Goal: Task Accomplishment & Management: Manage account settings

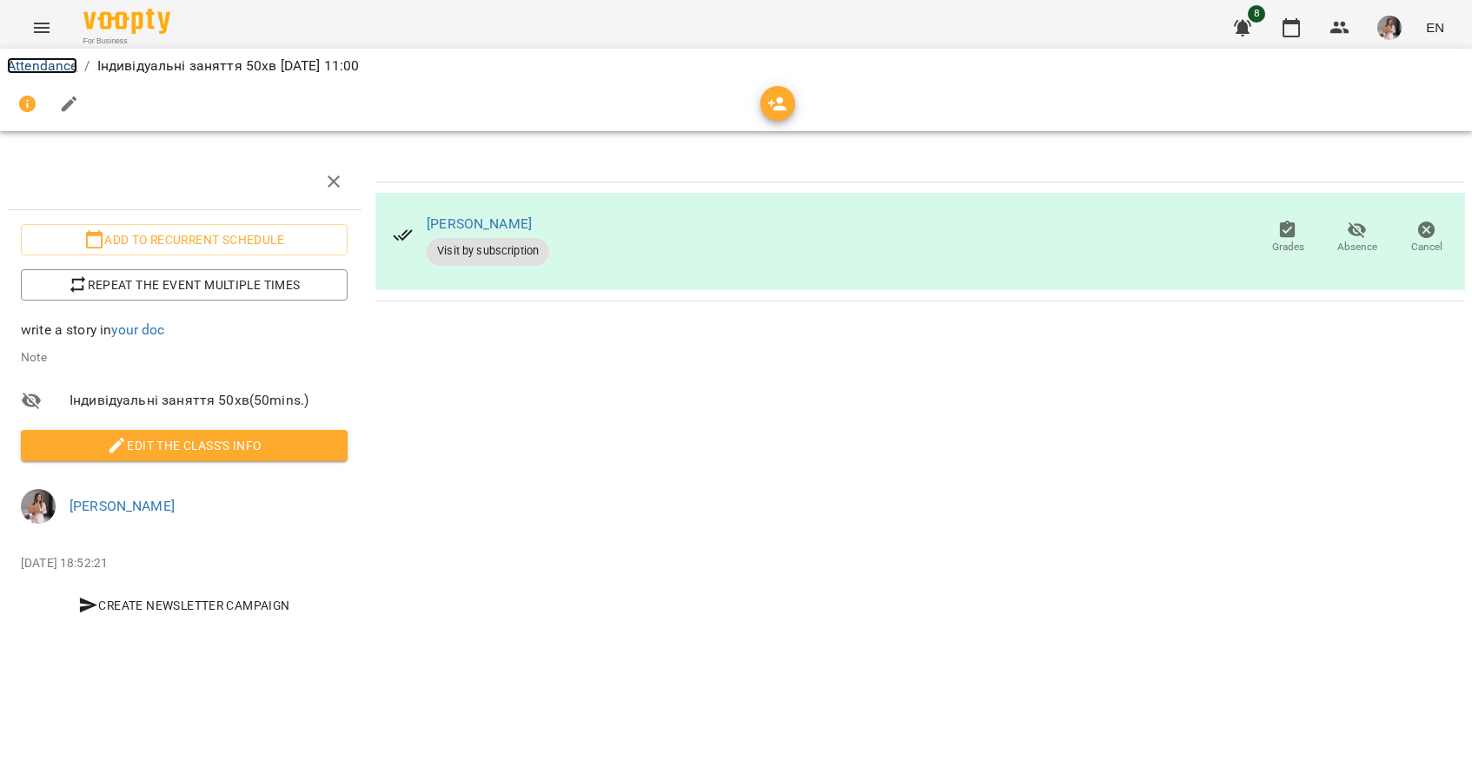
click at [45, 68] on link "Attendance" at bounding box center [42, 65] width 70 height 17
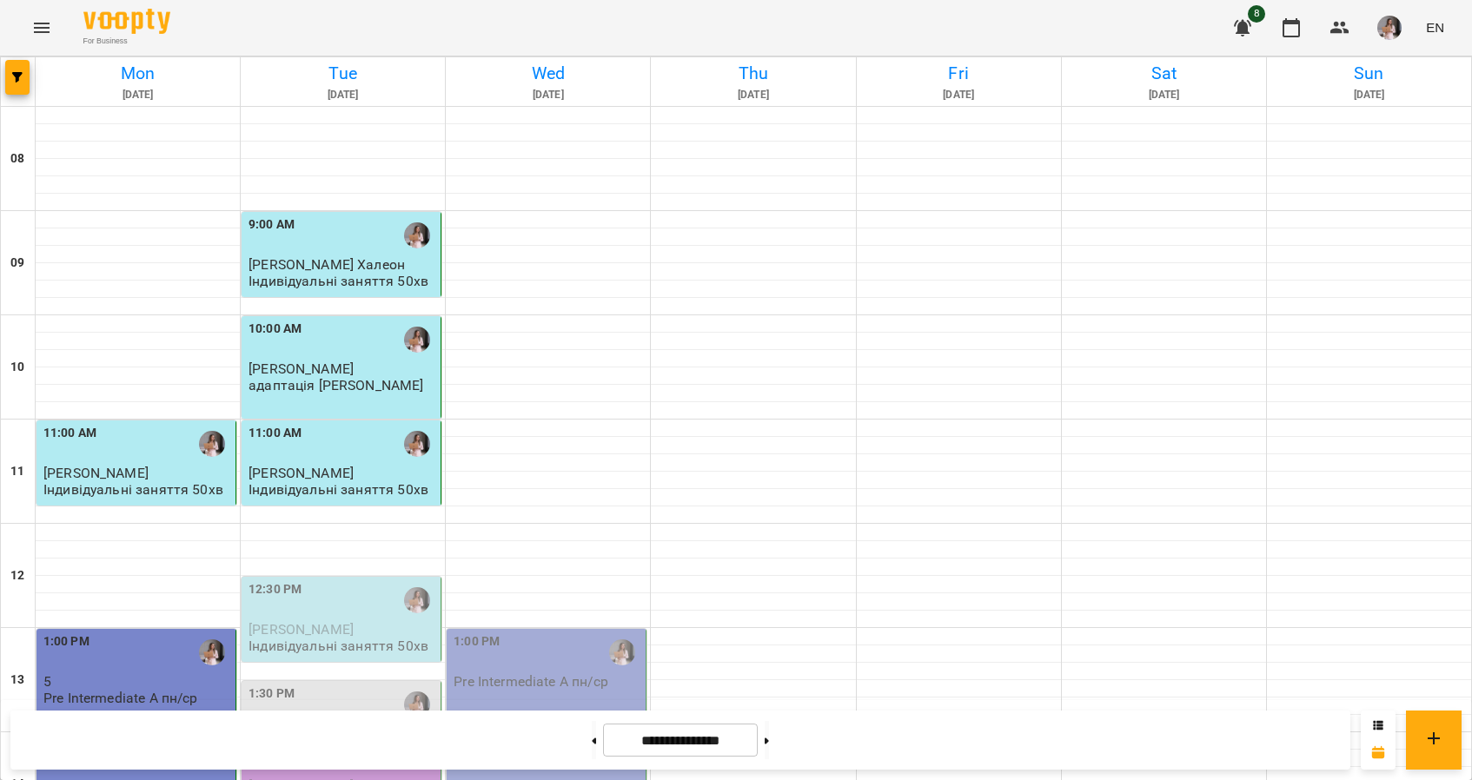
scroll to position [348, 0]
click at [361, 580] on div "12:30 PM" at bounding box center [343, 600] width 189 height 40
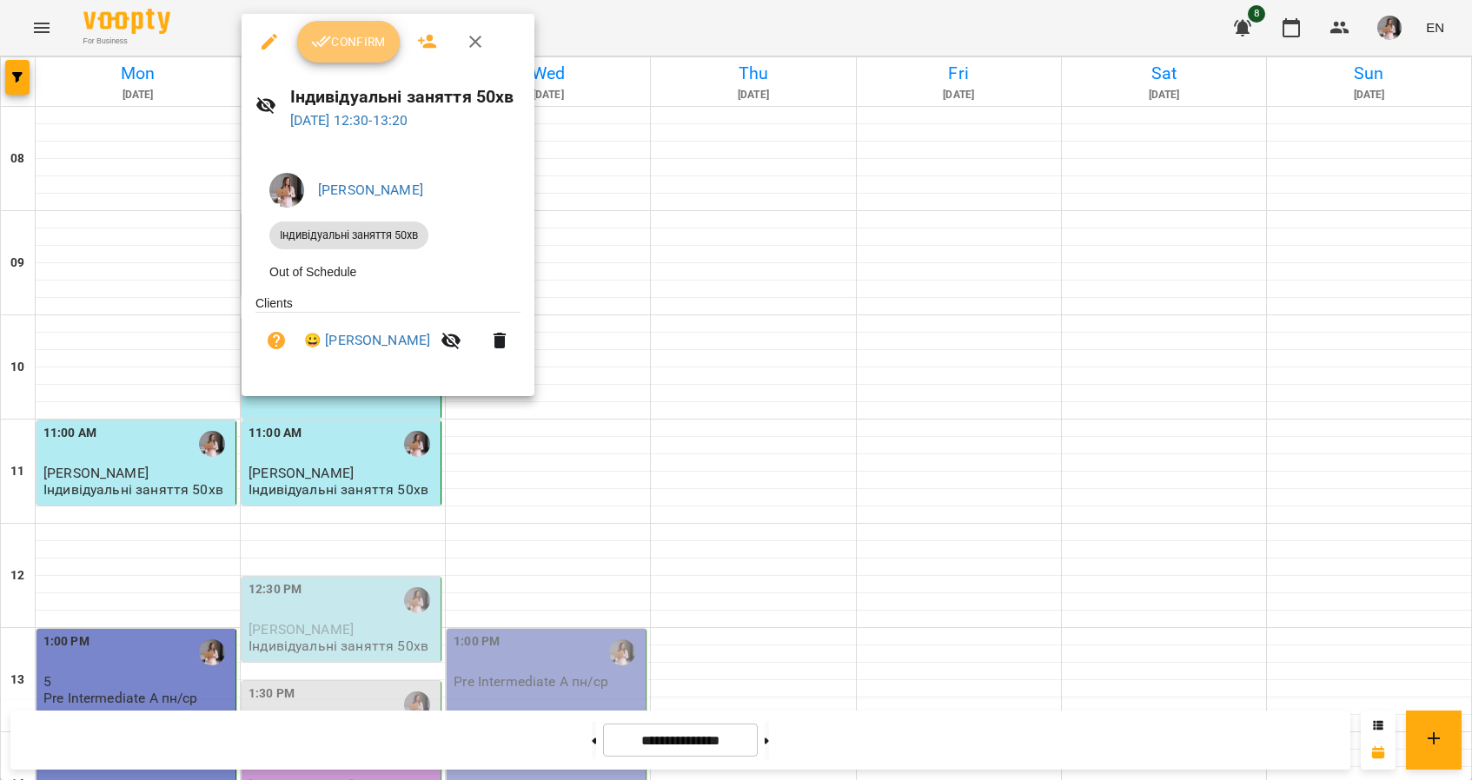
click at [355, 22] on button "Confirm" at bounding box center [348, 42] width 103 height 42
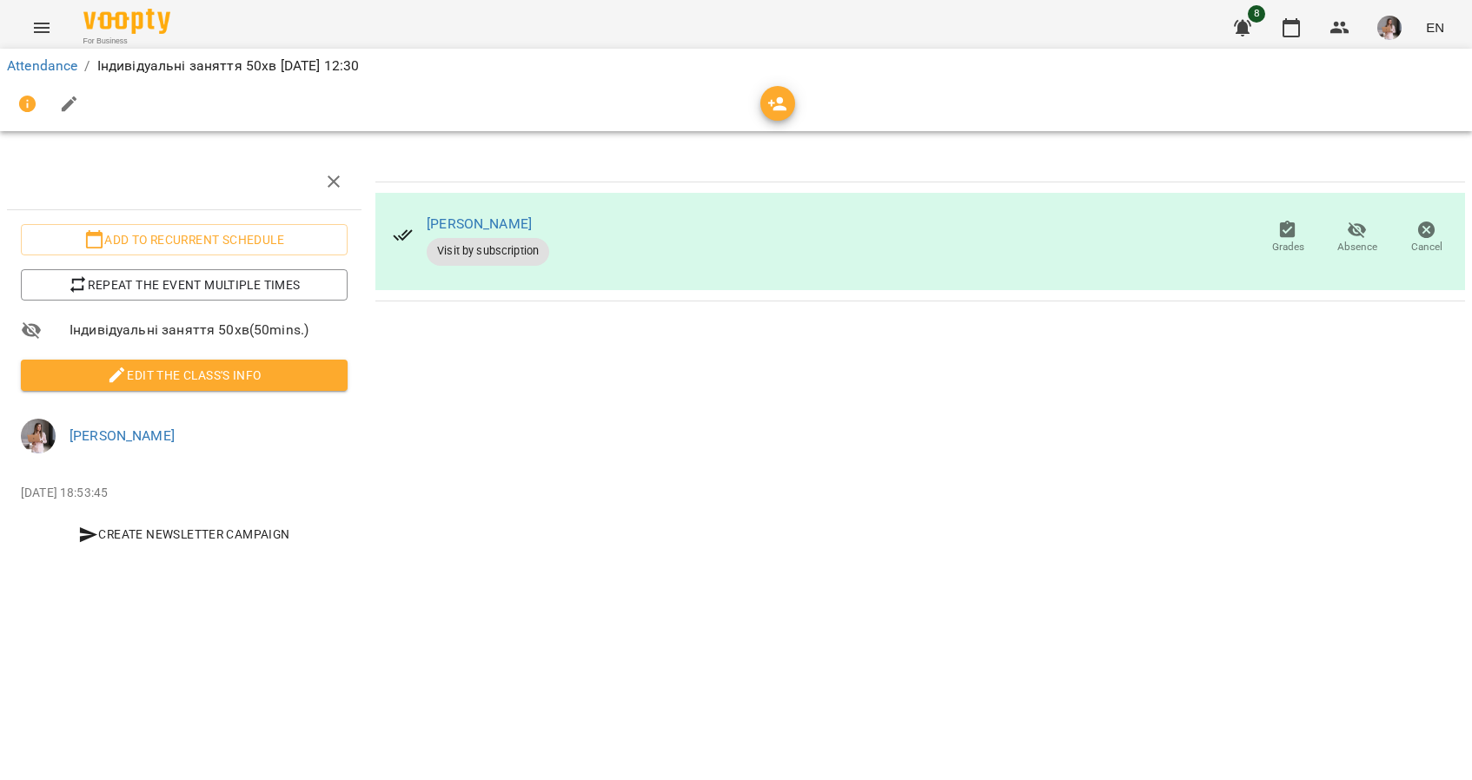
click at [281, 369] on span "Edit the class's Info" at bounding box center [184, 375] width 299 height 21
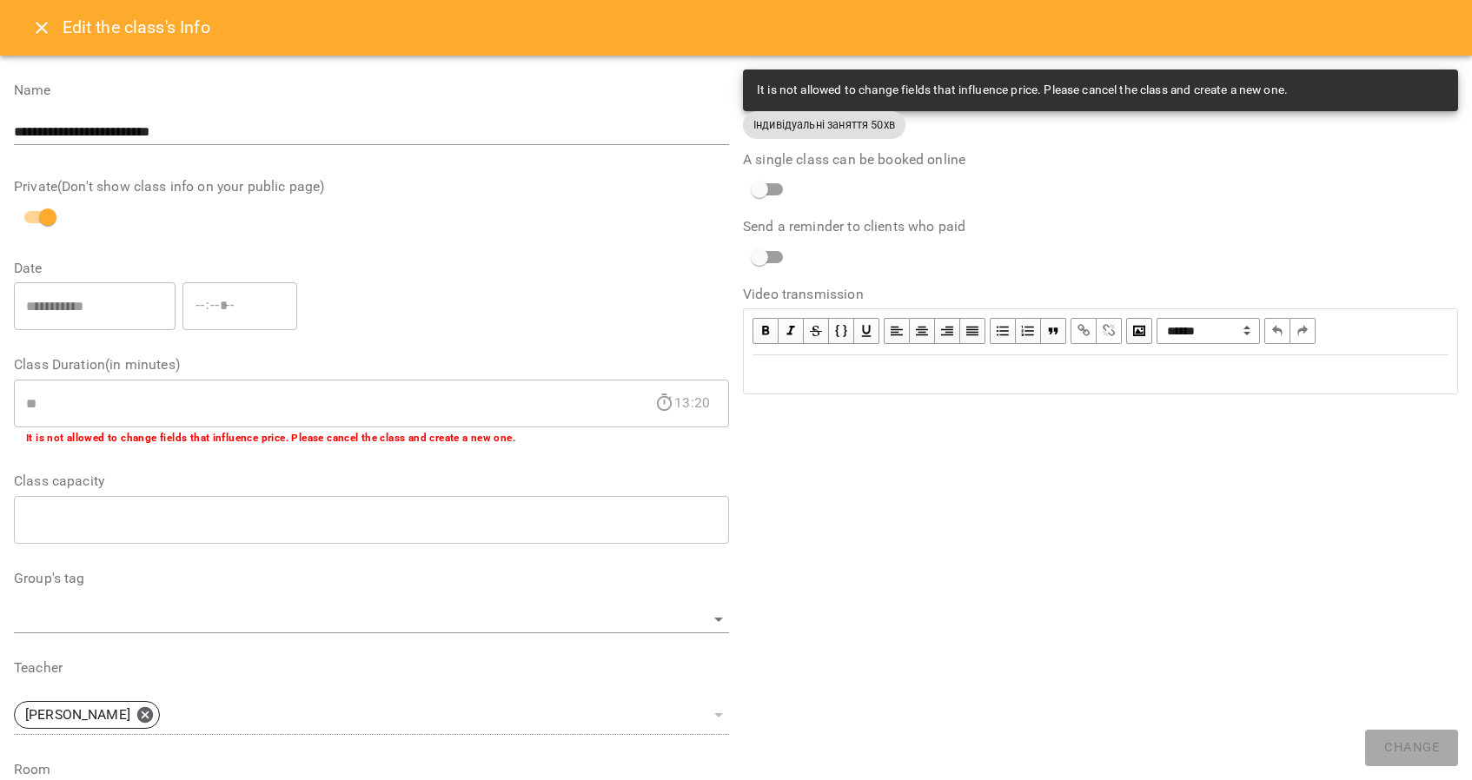
scroll to position [375, 0]
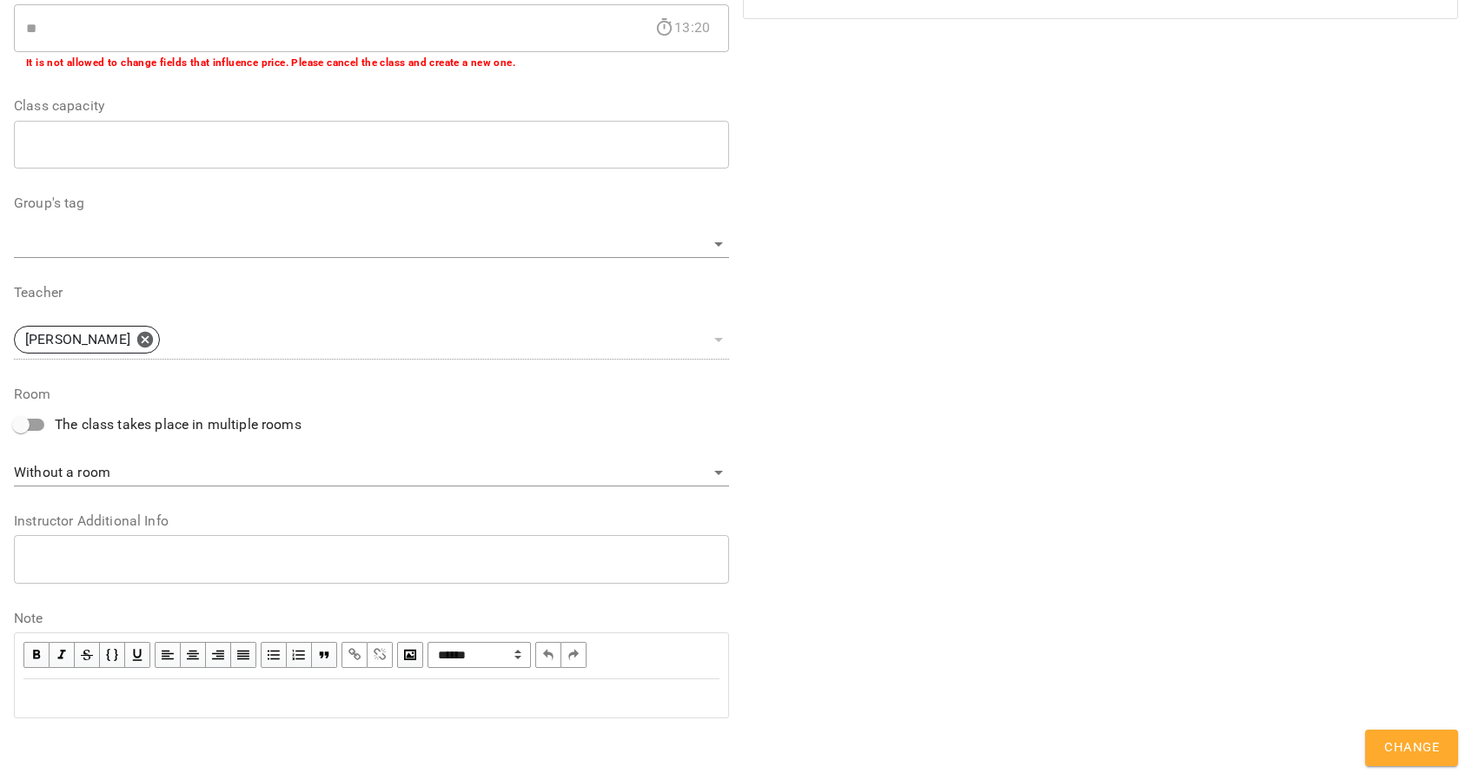
click at [76, 704] on div "Edit text" at bounding box center [371, 698] width 696 height 21
paste div "Edit text"
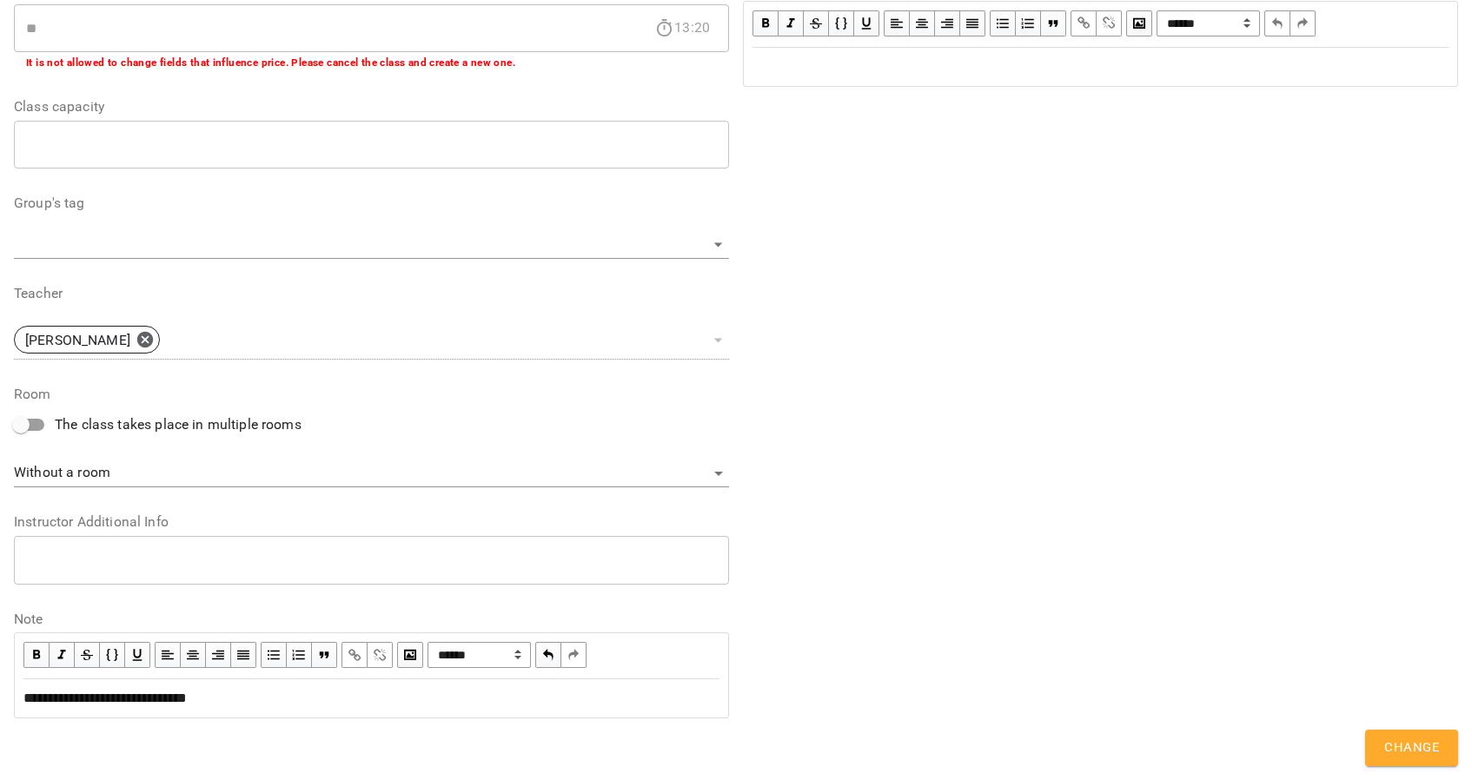
click at [187, 705] on span "**********" at bounding box center [104, 698] width 163 height 13
drag, startPoint x: 213, startPoint y: 700, endPoint x: 188, endPoint y: 700, distance: 25.2
click at [187, 700] on span "**********" at bounding box center [104, 698] width 163 height 13
click at [249, 698] on div "**********" at bounding box center [371, 698] width 696 height 21
drag, startPoint x: 360, startPoint y: 701, endPoint x: 5, endPoint y: 702, distance: 354.6
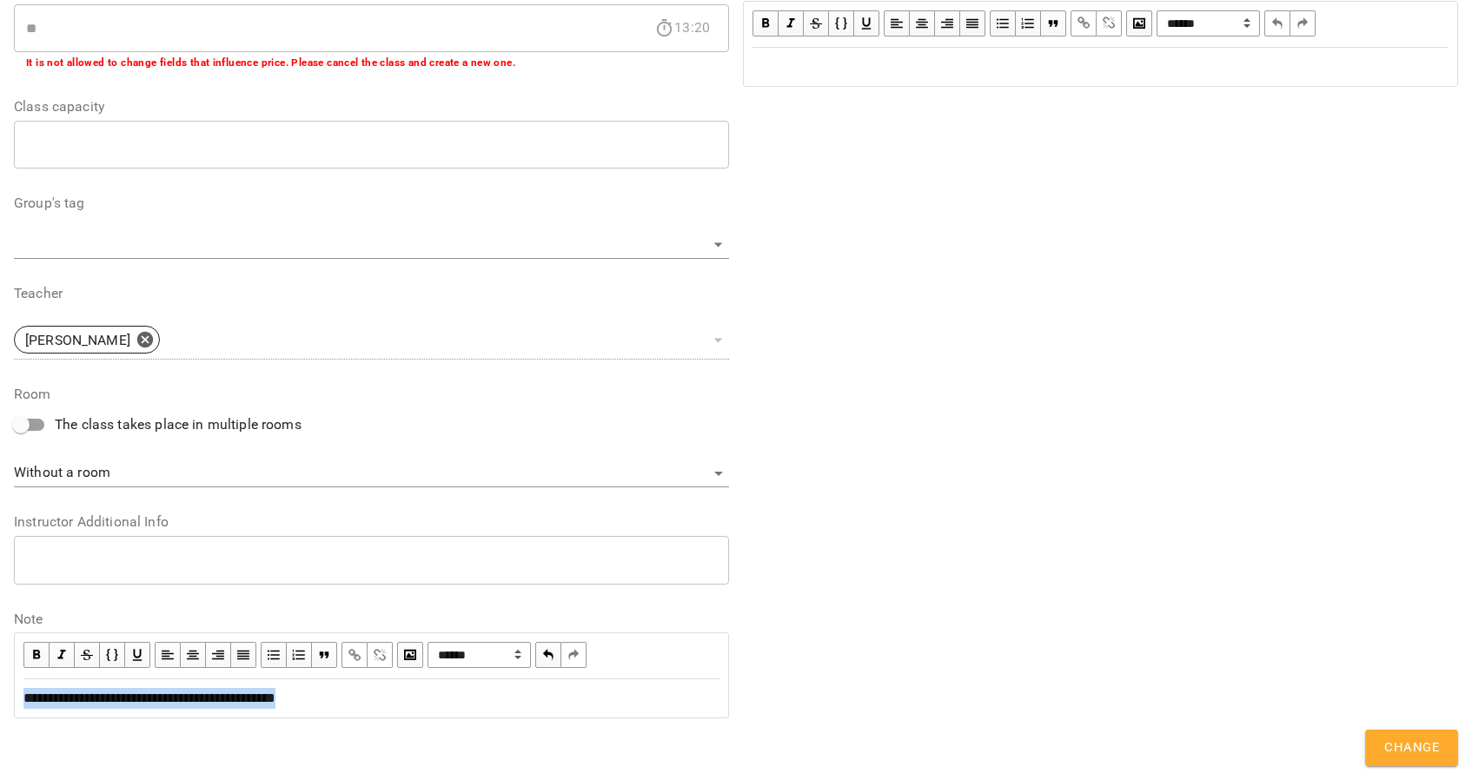
click at [5, 702] on div "**********" at bounding box center [736, 194] width 1472 height 1173
click at [355, 663] on span "button" at bounding box center [354, 655] width 19 height 19
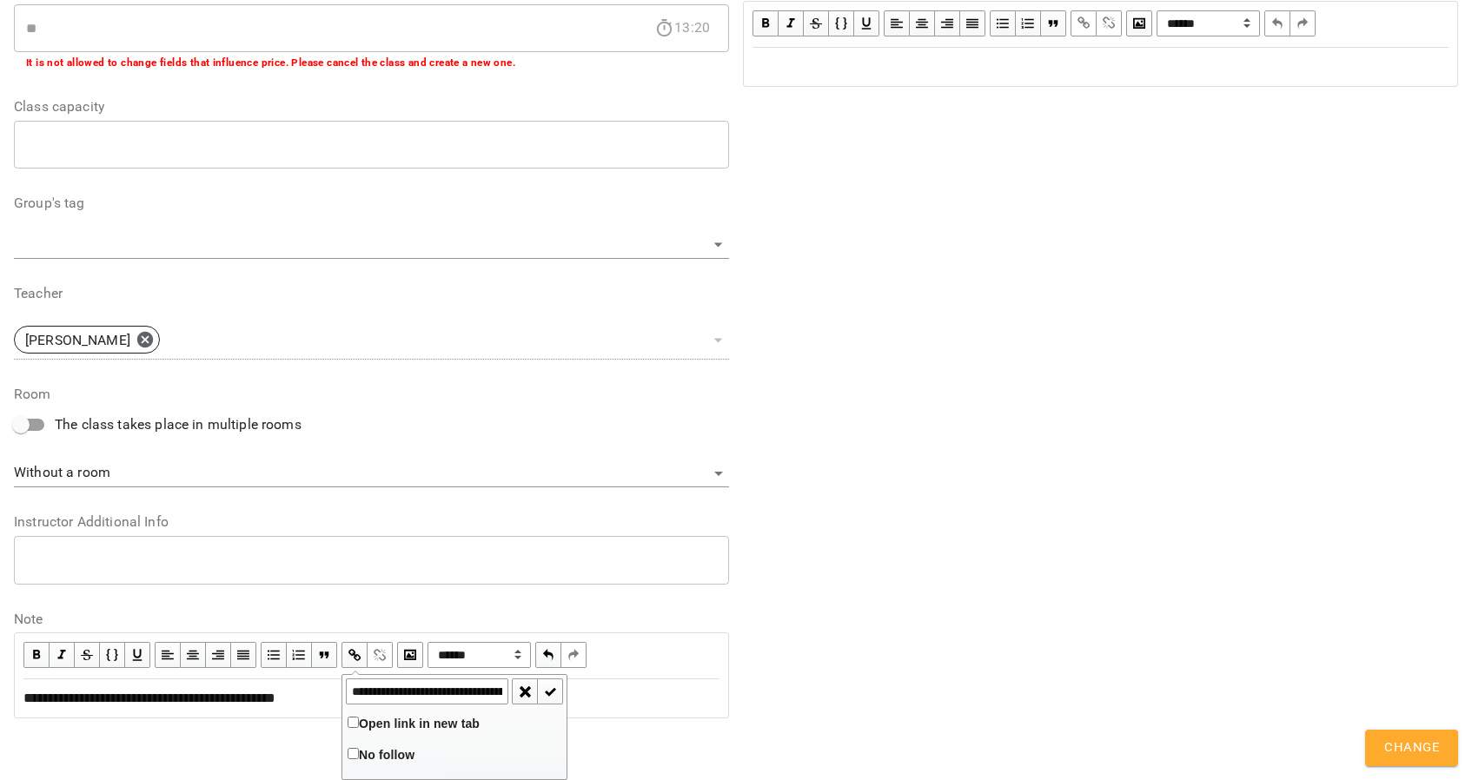
scroll to position [0, 420]
type input "**********"
click at [558, 688] on span "button" at bounding box center [550, 691] width 19 height 19
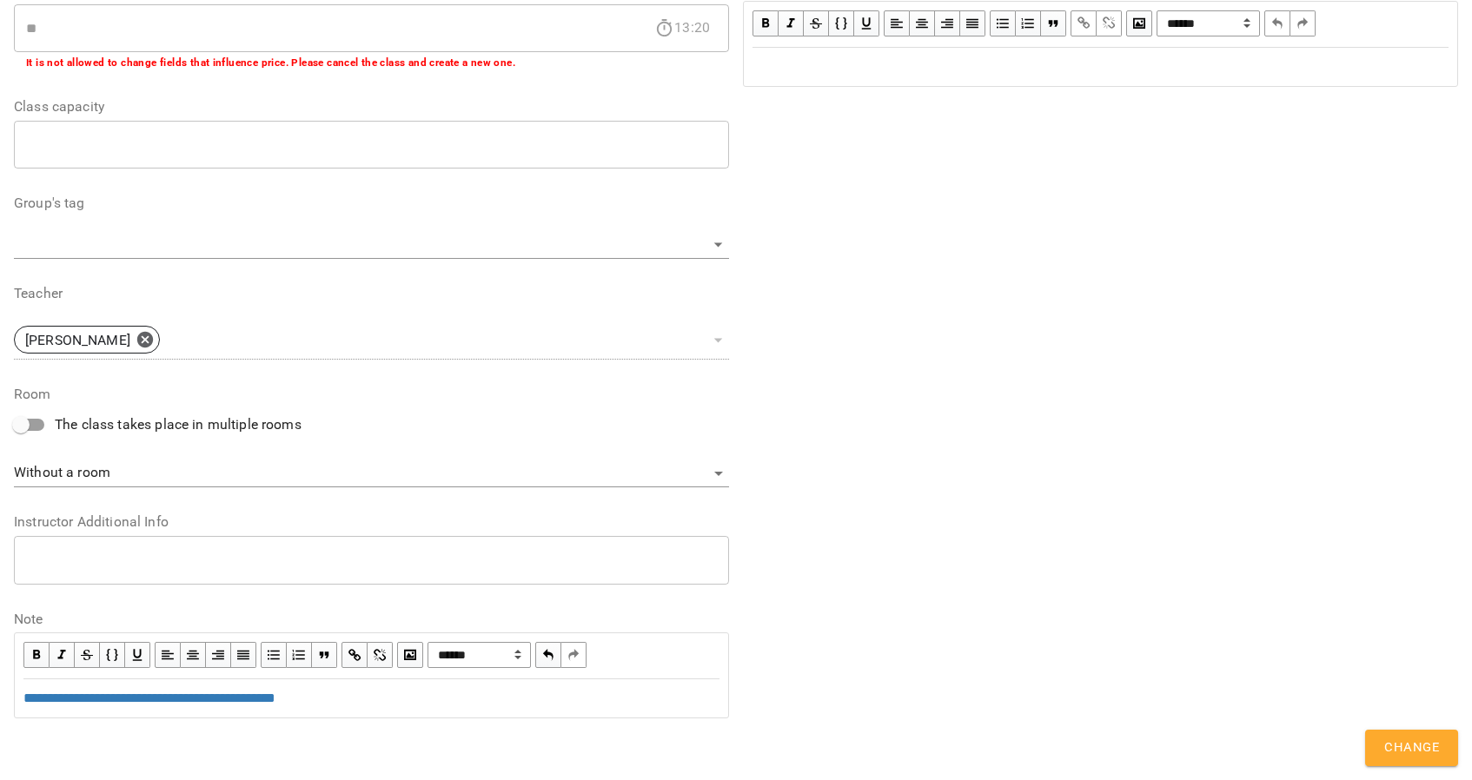
click at [1426, 746] on span "Change" at bounding box center [1411, 748] width 55 height 23
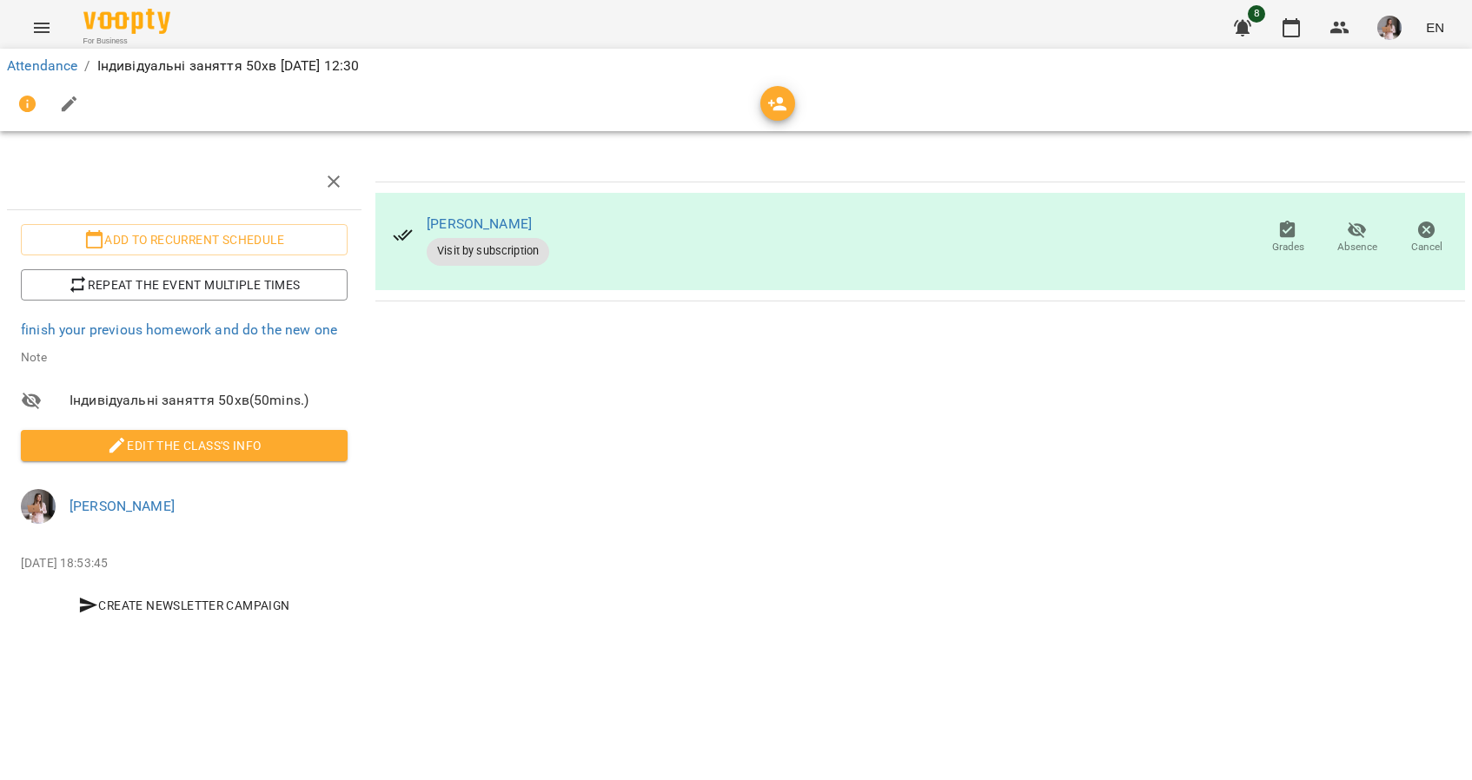
click at [35, 75] on li "Attendance" at bounding box center [42, 66] width 70 height 21
click at [35, 61] on link "Attendance" at bounding box center [42, 65] width 70 height 17
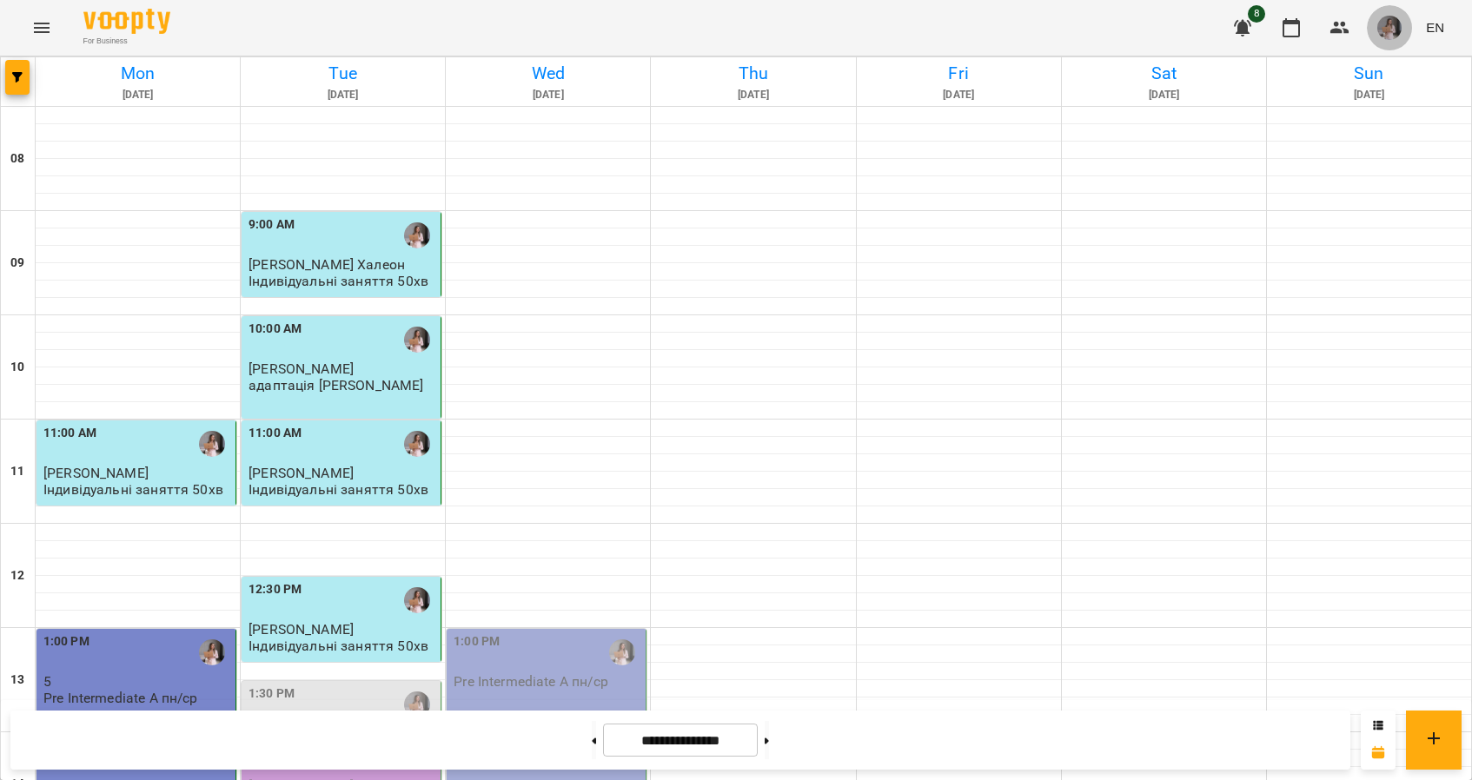
click at [1401, 13] on button "button" at bounding box center [1389, 27] width 45 height 45
click at [1376, 64] on span "[PERSON_NAME]" at bounding box center [1387, 66] width 117 height 21
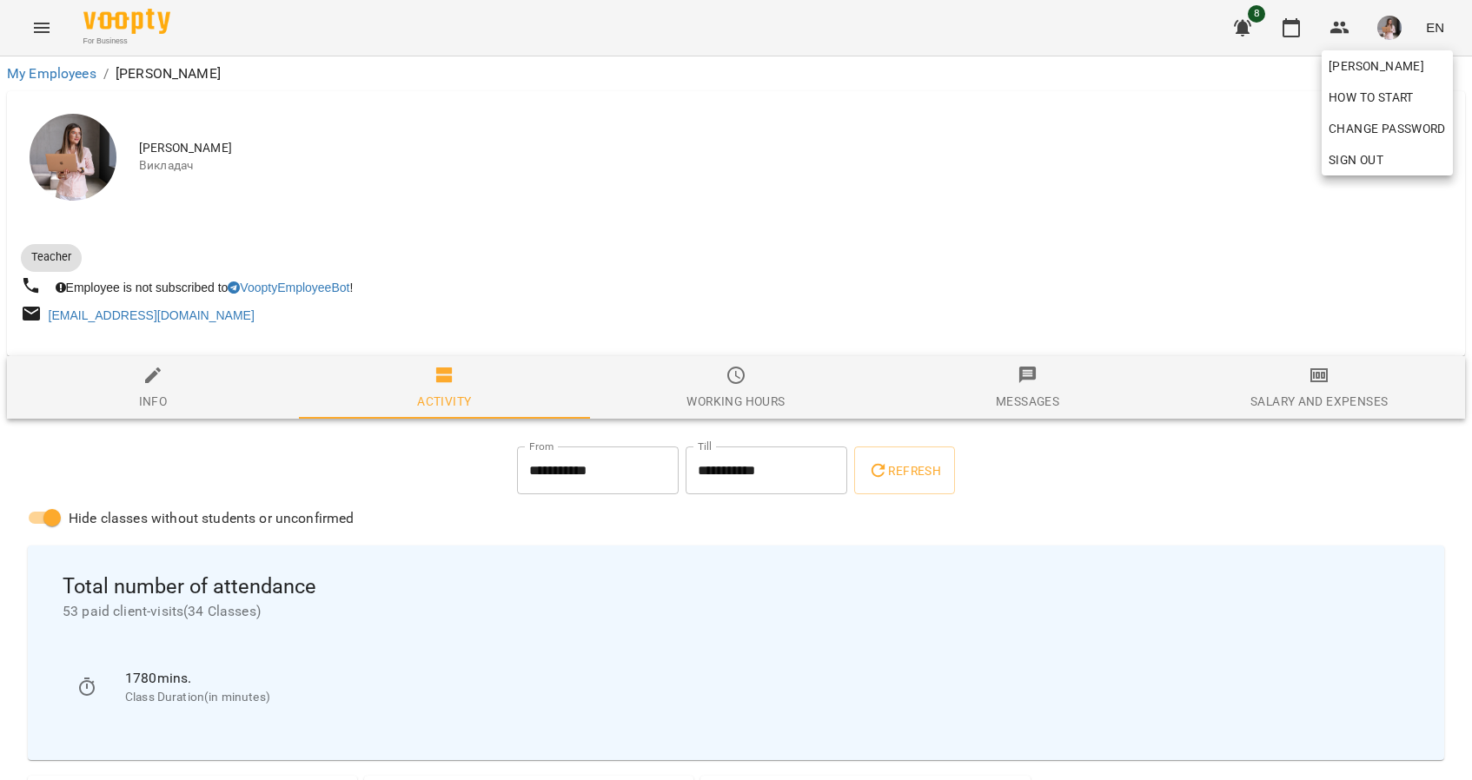
click at [1312, 397] on div at bounding box center [736, 390] width 1472 height 780
click at [1321, 388] on span "Salary and Expenses" at bounding box center [1319, 388] width 271 height 47
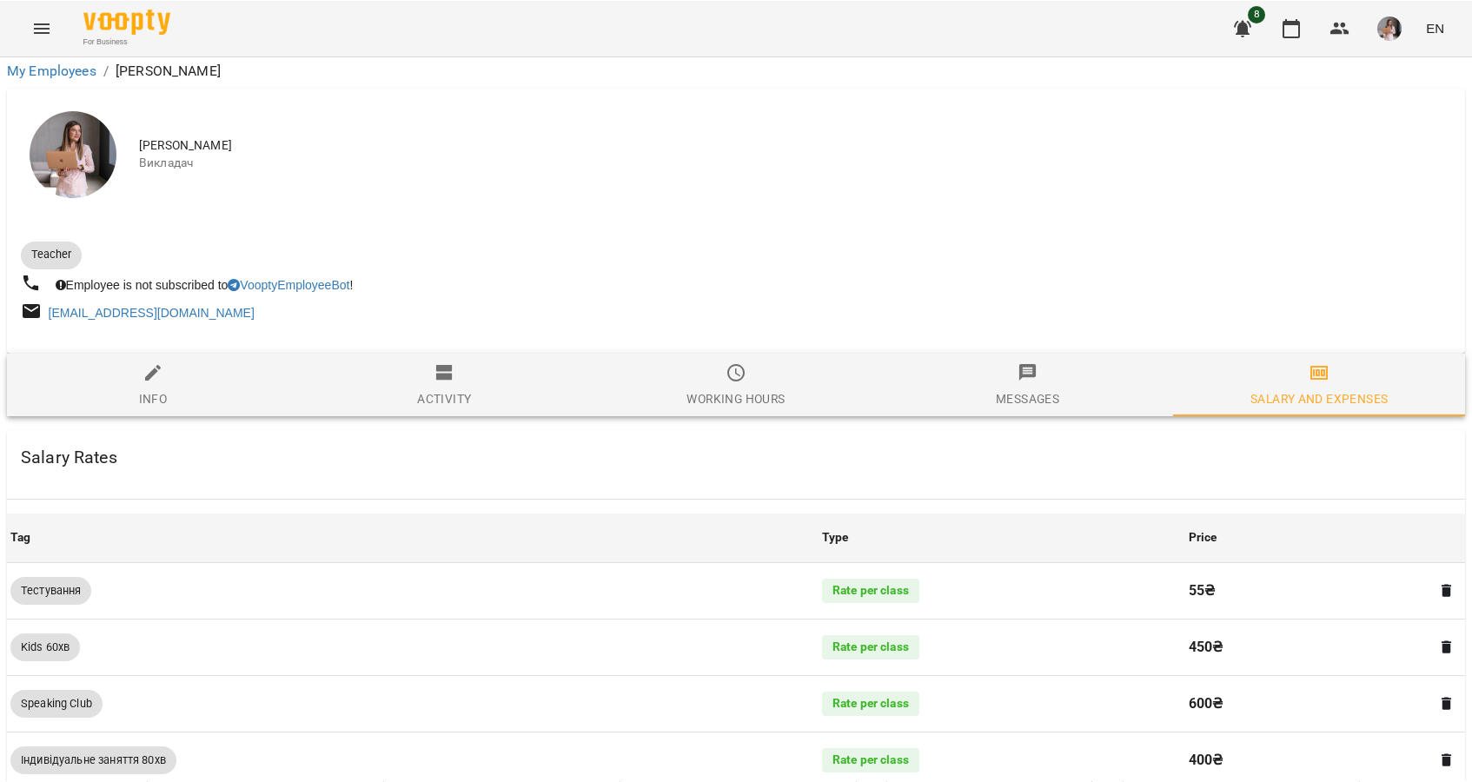
scroll to position [1474, 2]
